Goal: Task Accomplishment & Management: Manage account settings

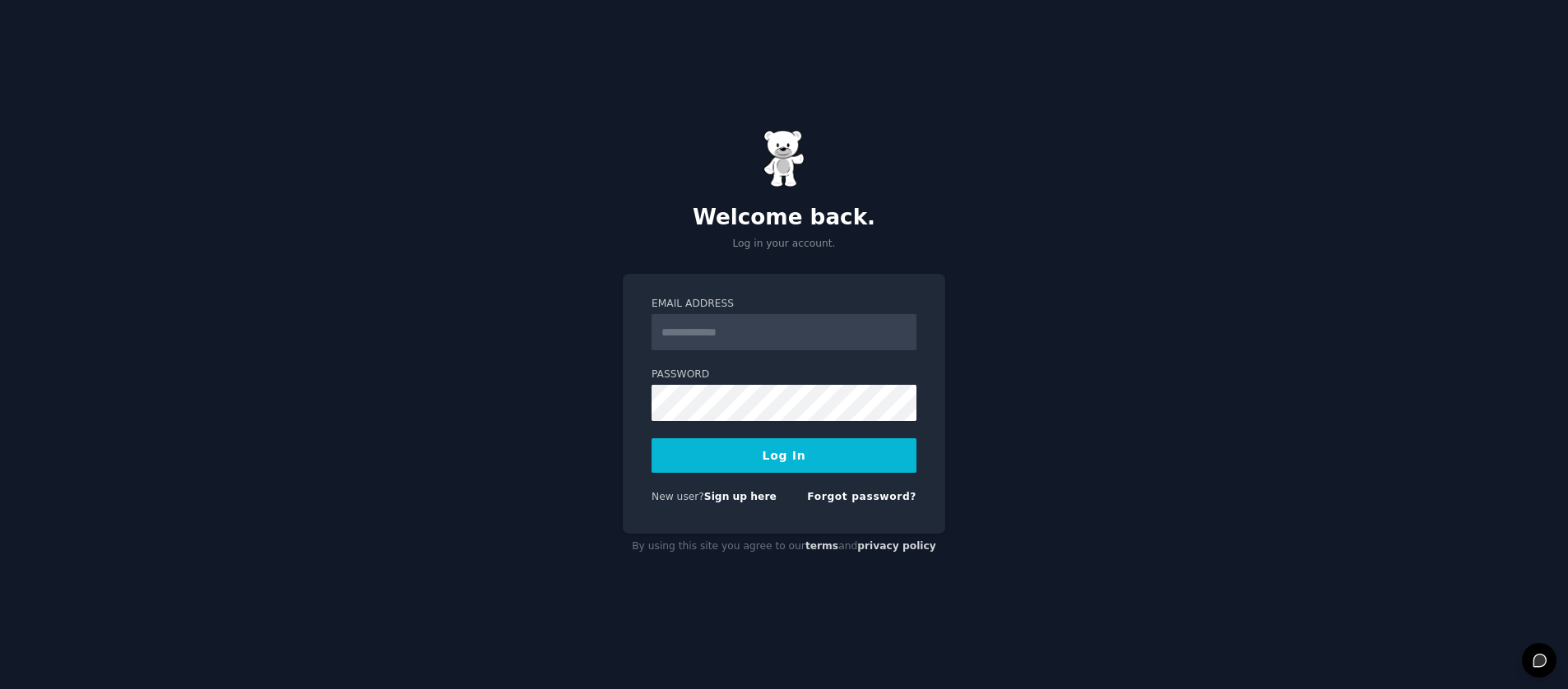
click at [769, 336] on input "Email Address" at bounding box center [784, 332] width 265 height 36
type input "**********"
click at [805, 442] on button "Log In" at bounding box center [784, 455] width 265 height 34
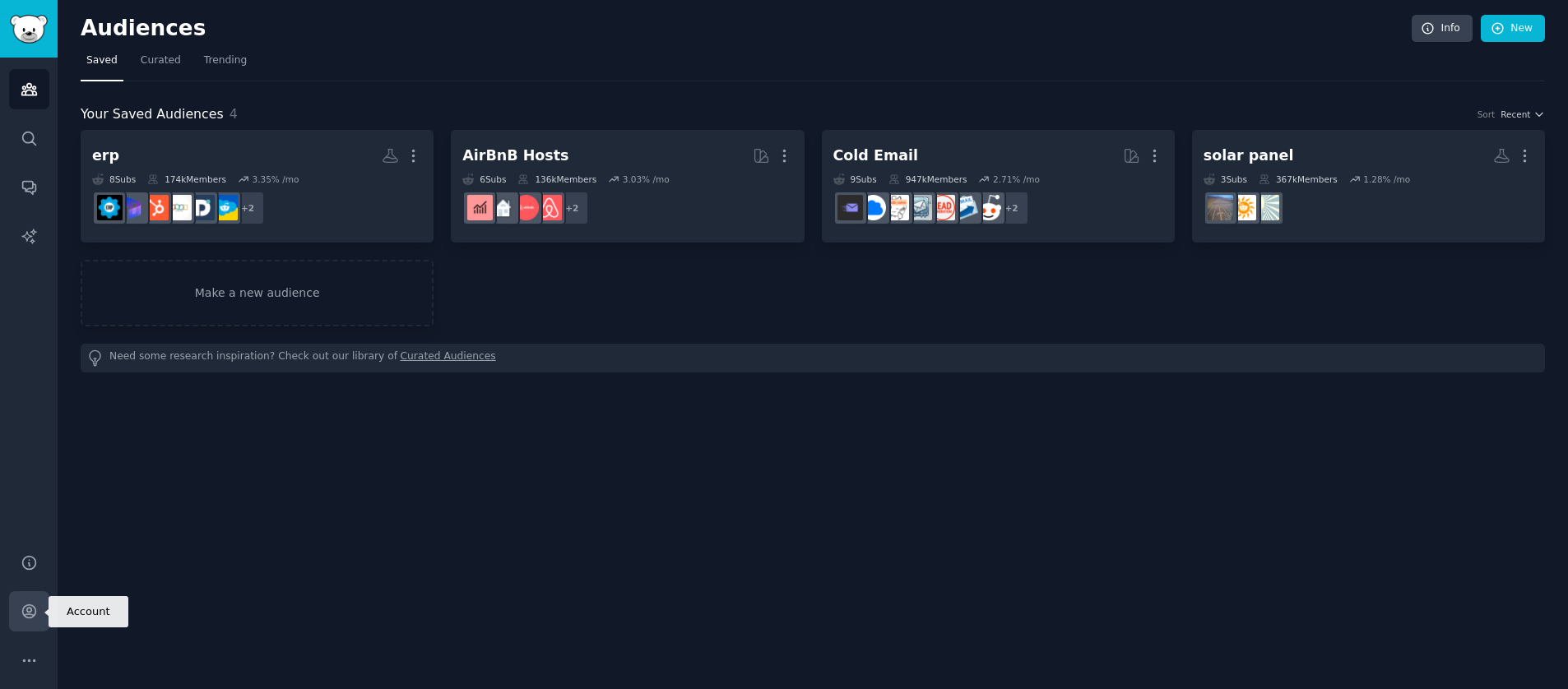
click at [29, 605] on icon "Sidebar" at bounding box center [29, 611] width 18 height 18
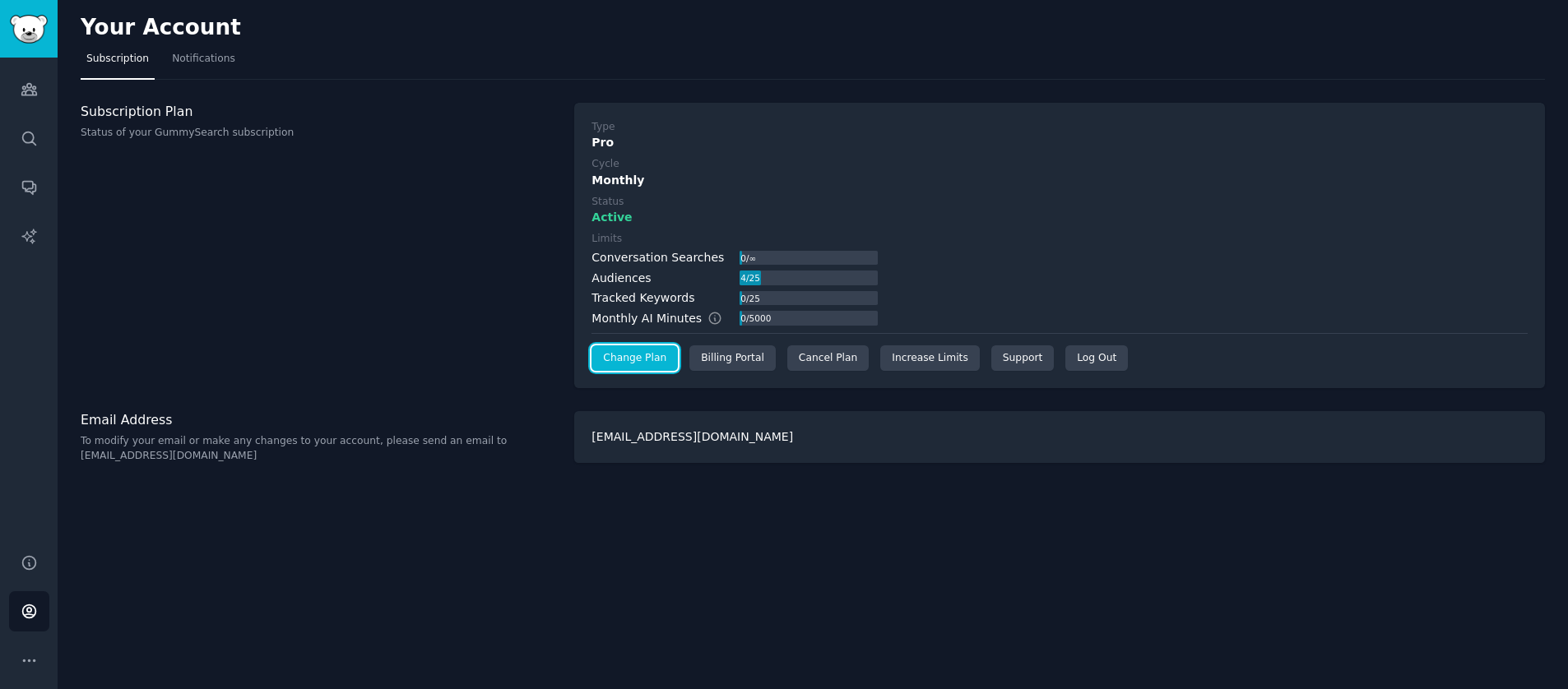
click at [654, 362] on link "Change Plan" at bounding box center [634, 359] width 86 height 26
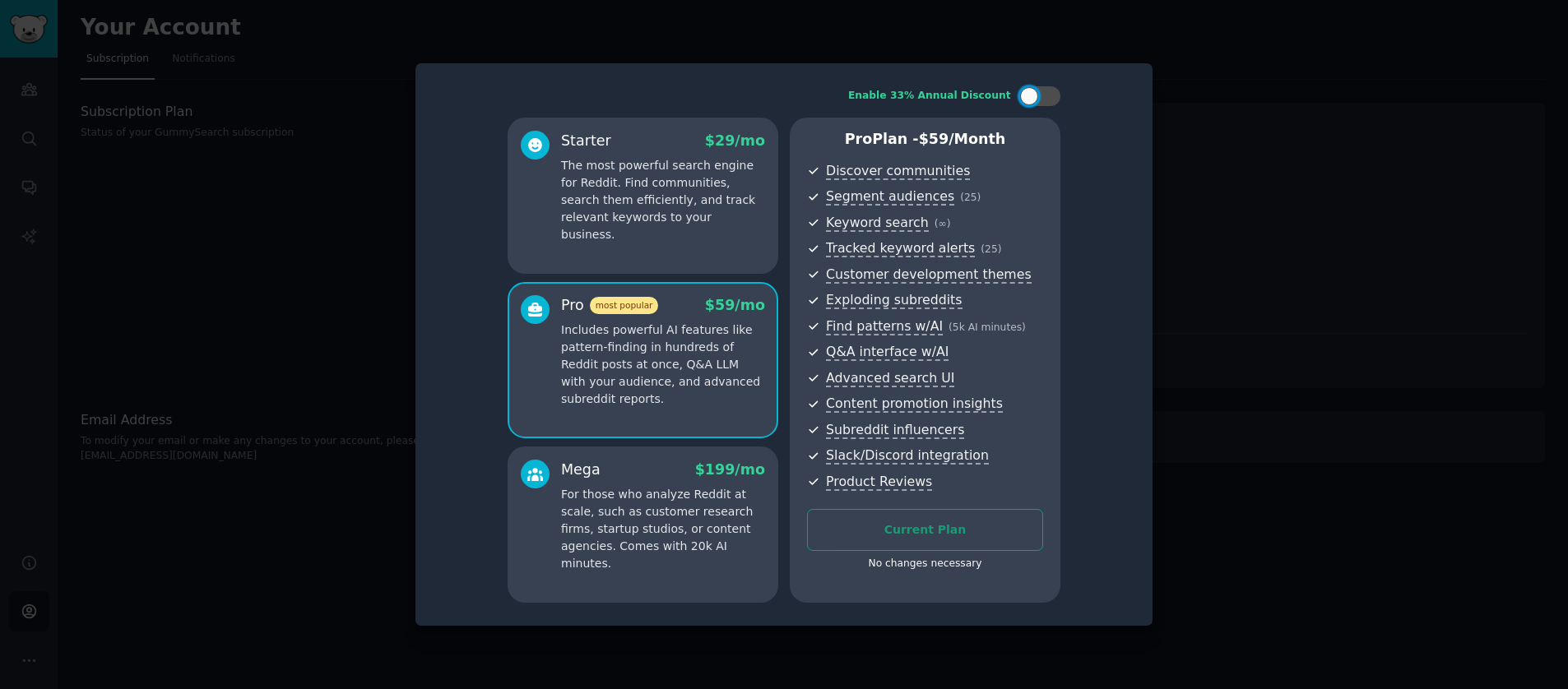
click at [1285, 477] on div at bounding box center [784, 344] width 1568 height 689
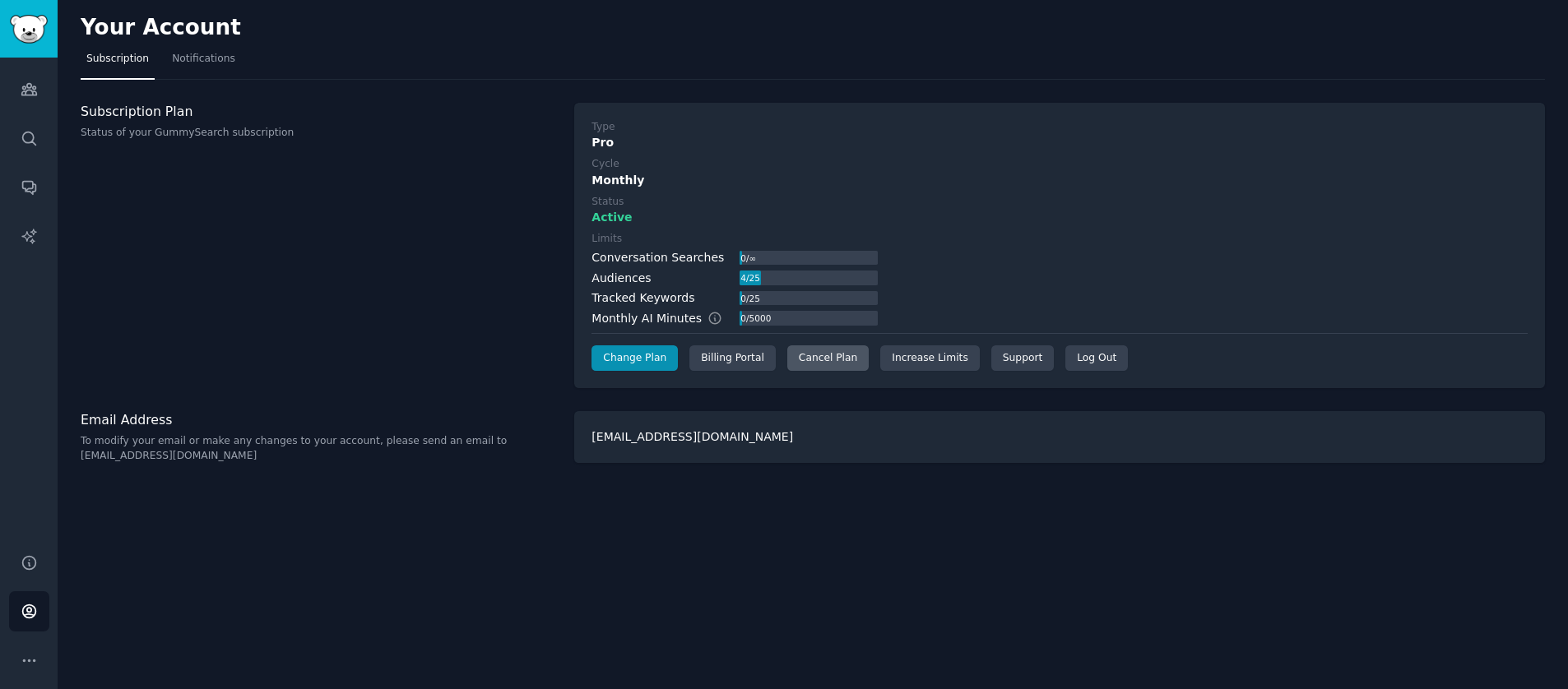
click at [815, 363] on div "Cancel Plan" at bounding box center [828, 359] width 81 height 26
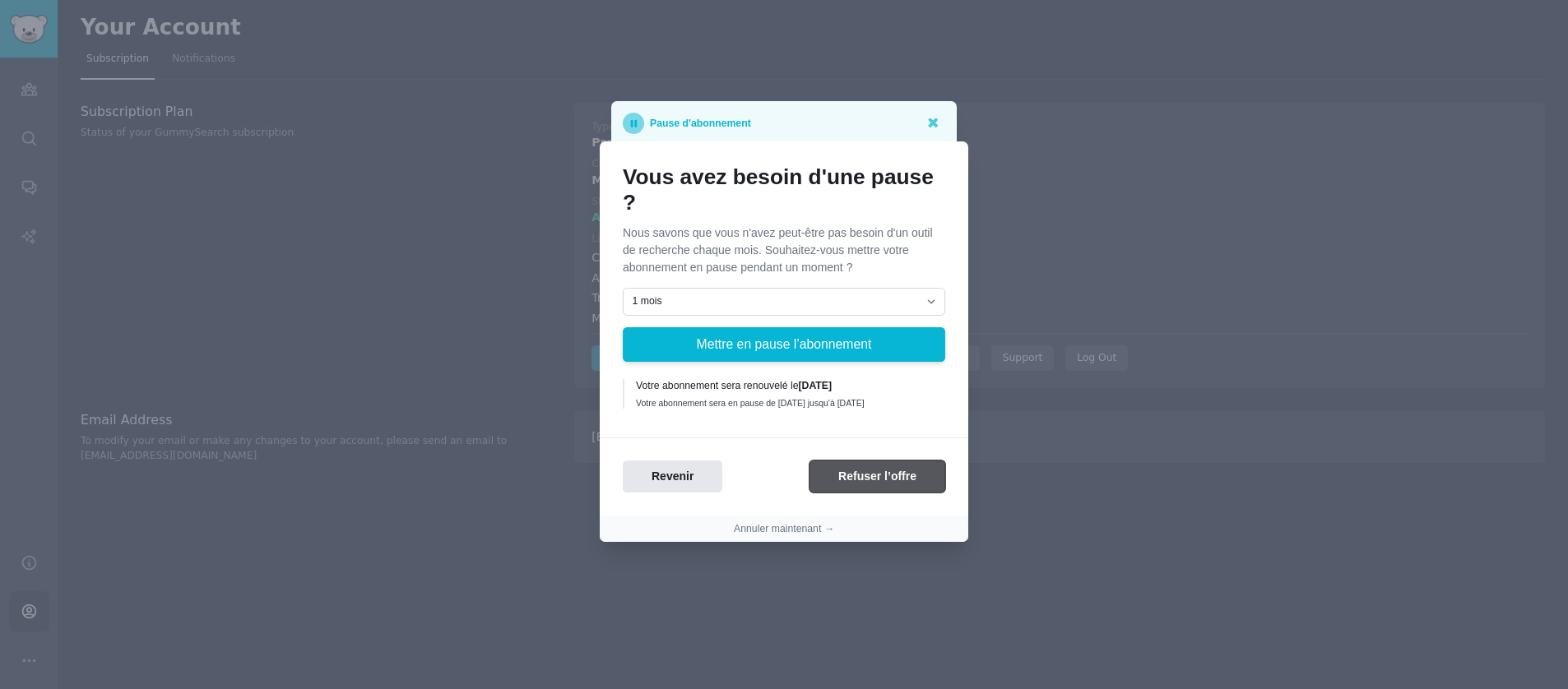
click at [874, 485] on button "Refuser l’offre" at bounding box center [877, 476] width 136 height 32
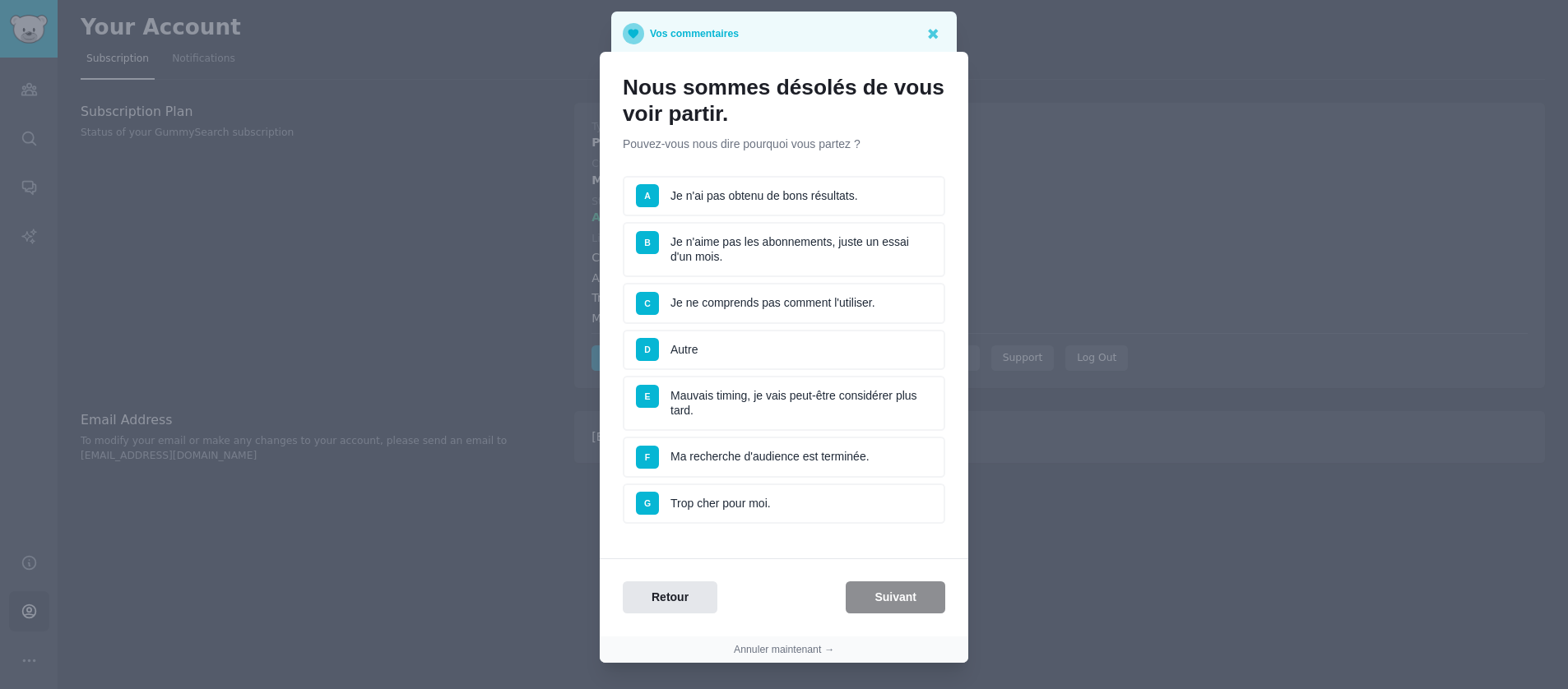
click at [742, 198] on li "A Je n'ai pas obtenu de bons résultats." at bounding box center [784, 197] width 323 height 41
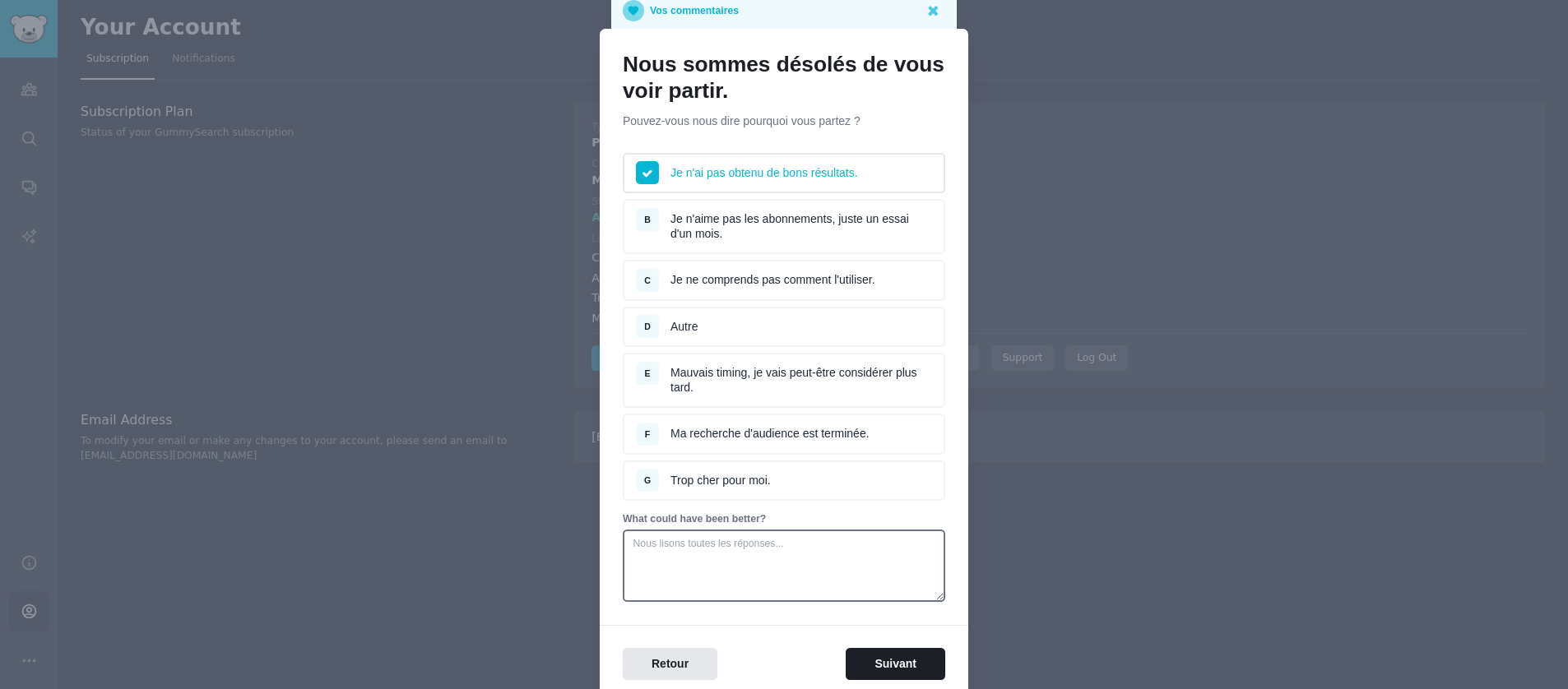
scroll to position [34, 0]
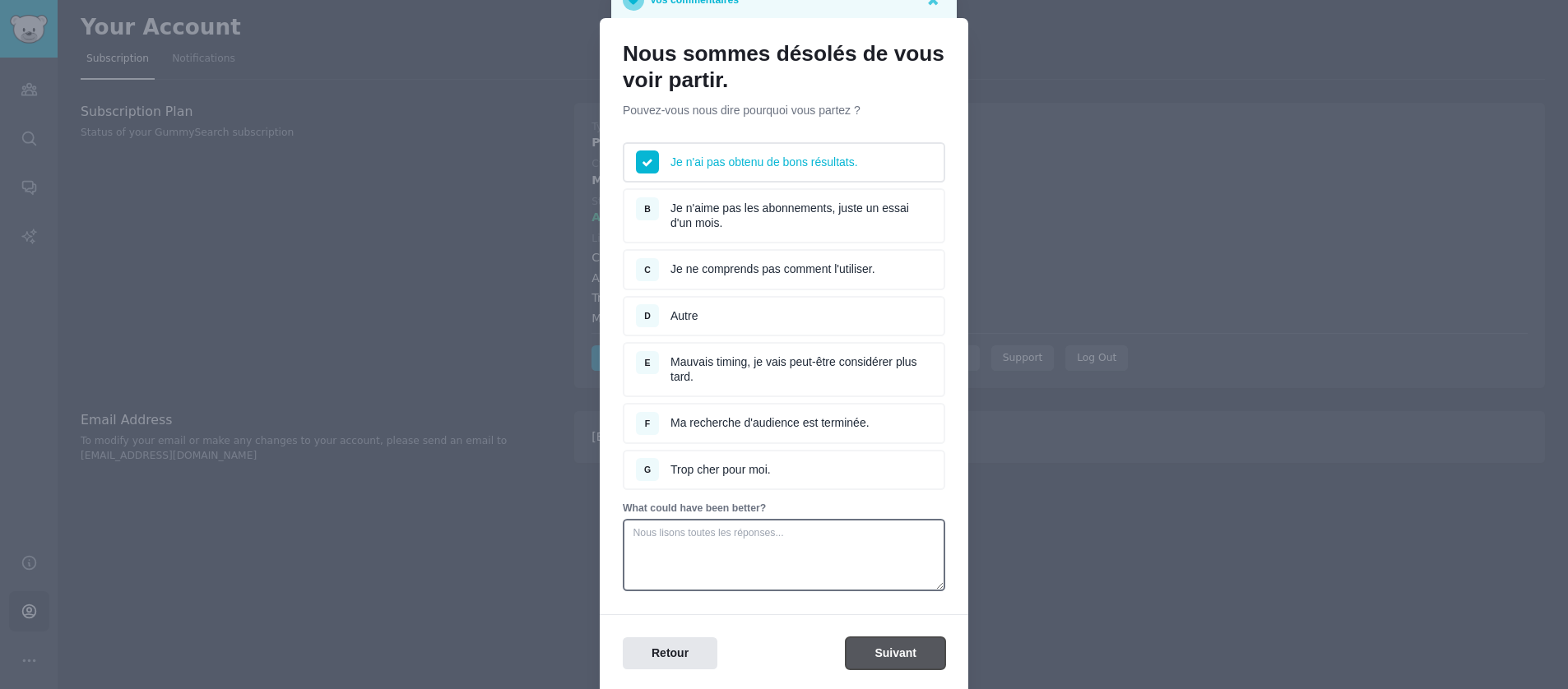
click at [903, 660] on button "Suivant" at bounding box center [896, 654] width 100 height 32
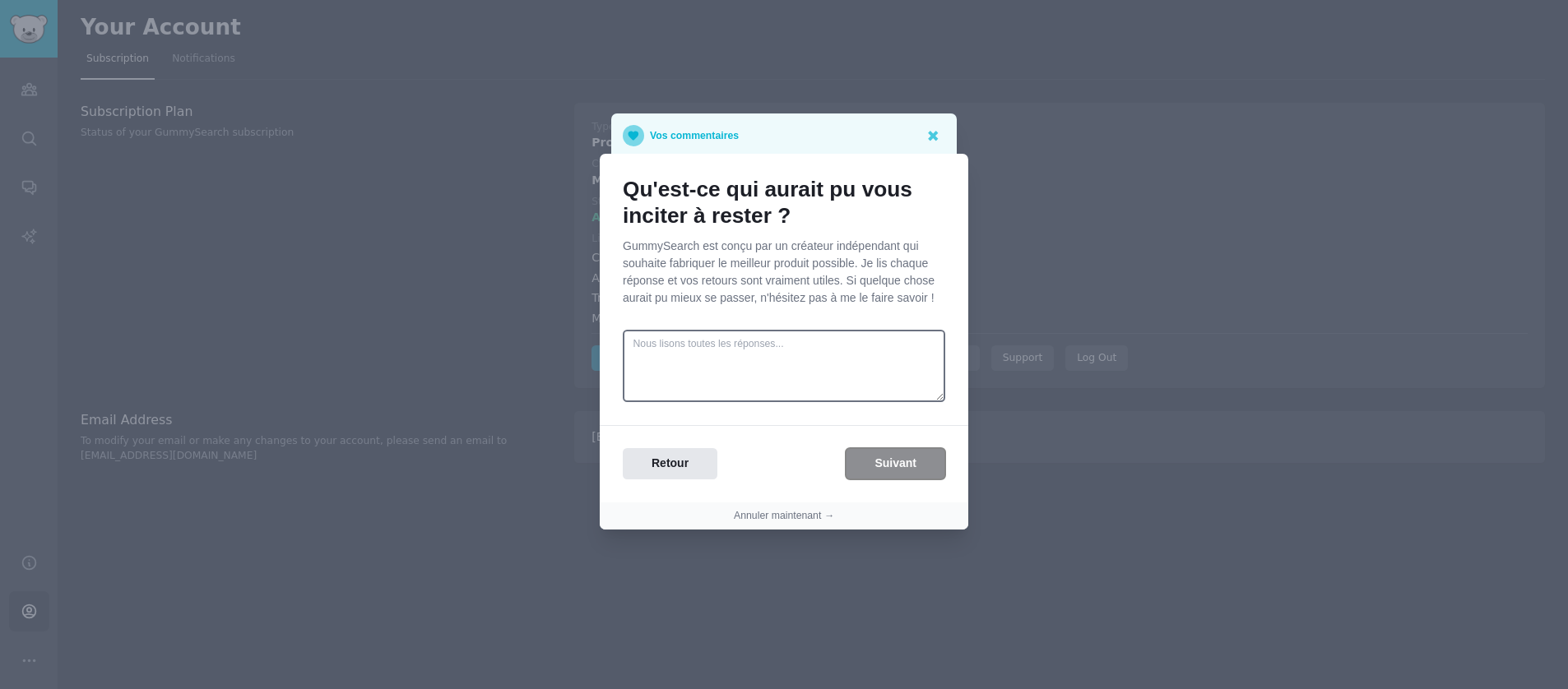
scroll to position [0, 0]
click at [895, 468] on button "Suivant" at bounding box center [896, 464] width 100 height 32
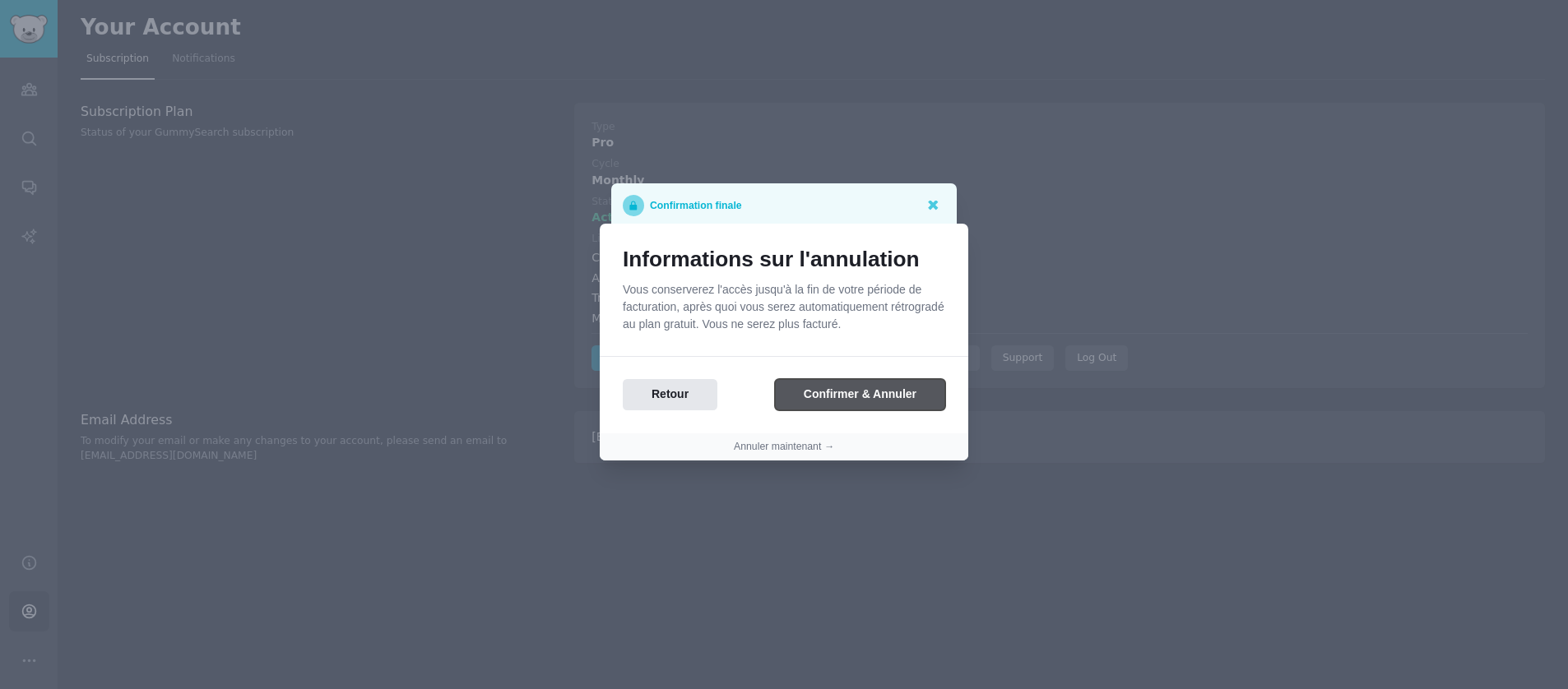
click at [839, 396] on button "Confirmer & Annuler" at bounding box center [859, 395] width 170 height 32
